Goal: Task Accomplishment & Management: Use online tool/utility

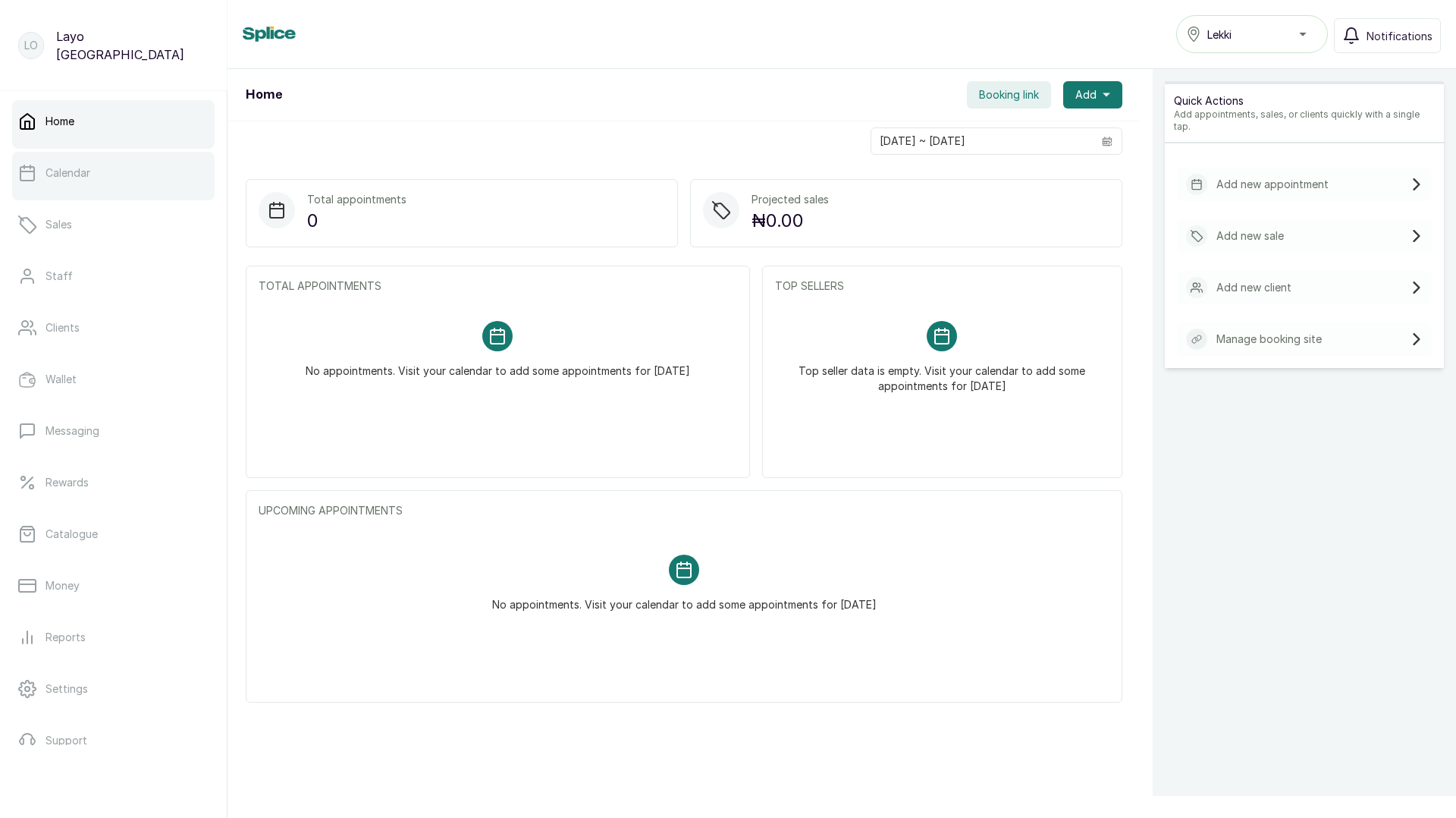
click at [119, 176] on link "Calendar" at bounding box center [113, 173] width 203 height 42
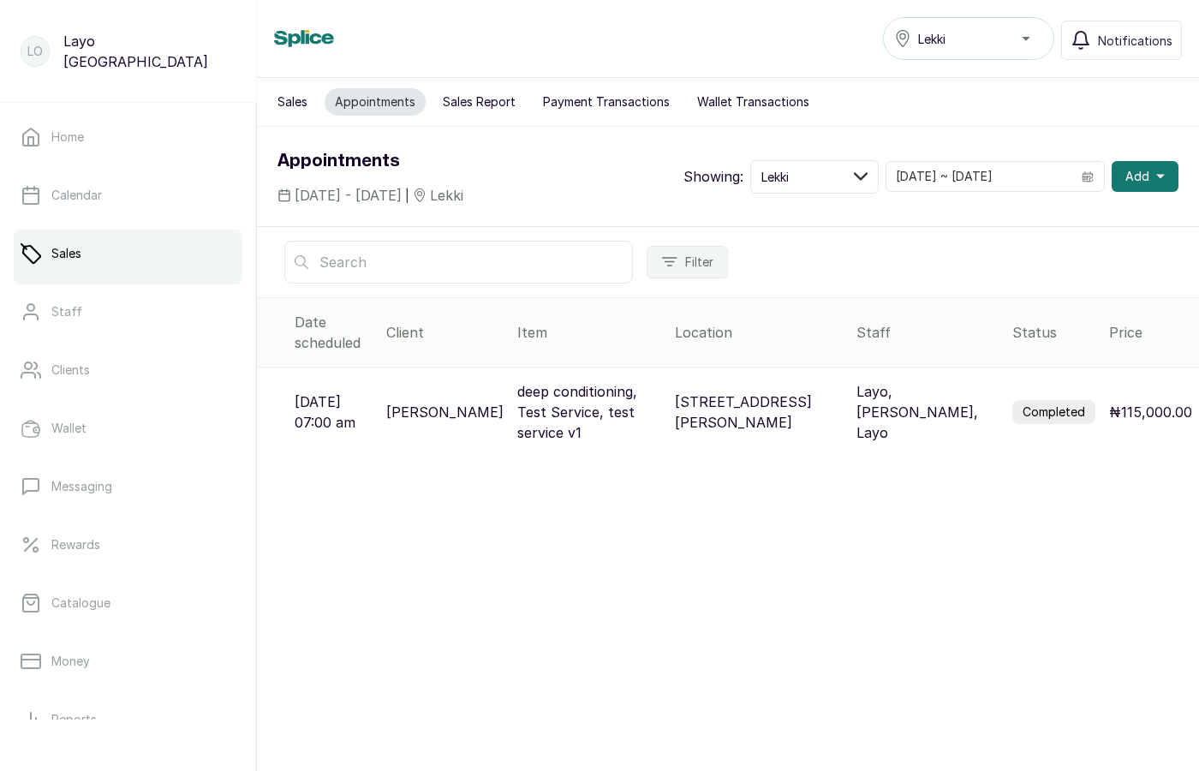
click at [492, 94] on button "Sales Report" at bounding box center [479, 101] width 93 height 27
